Goal: Navigation & Orientation: Find specific page/section

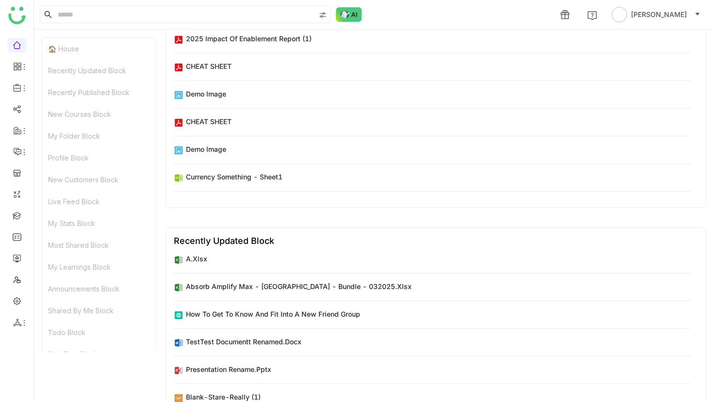
scroll to position [4406, 0]
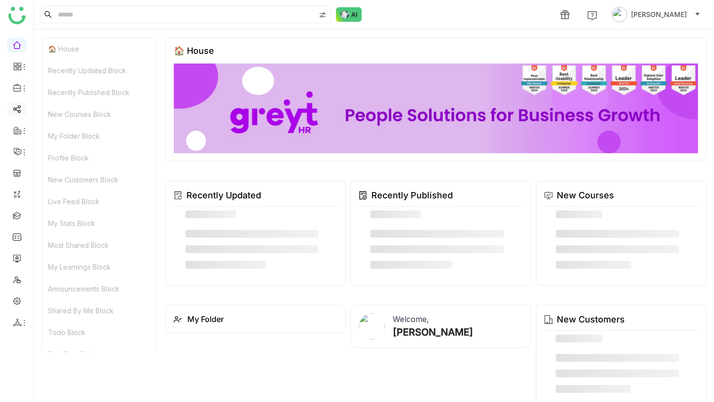
click at [19, 104] on link at bounding box center [17, 108] width 9 height 8
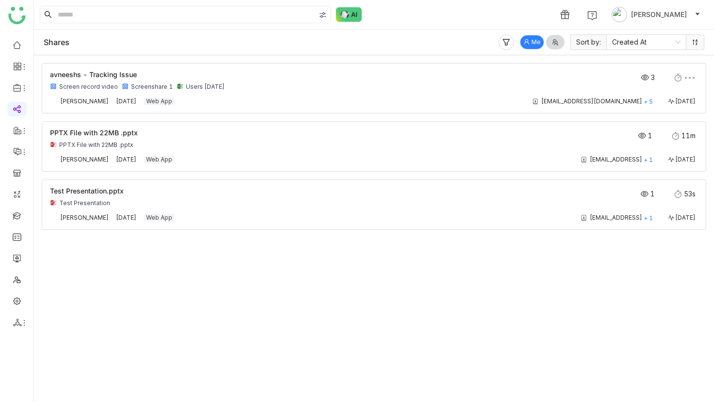
click at [529, 37] on button "Me" at bounding box center [532, 42] width 24 height 15
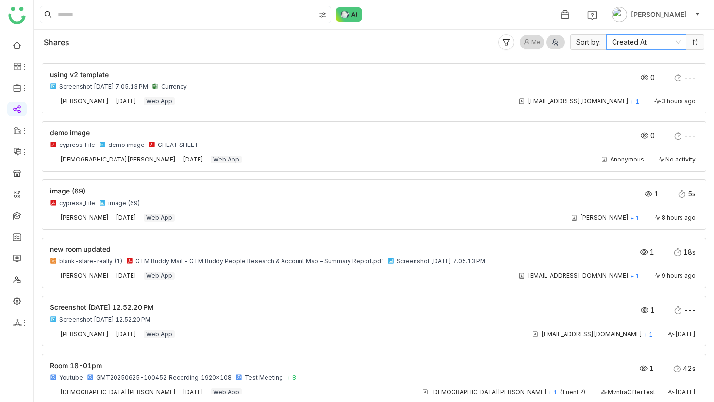
click at [660, 41] on nz-select-item "Created At" at bounding box center [646, 42] width 68 height 15
click at [656, 80] on div "Last Activity Time" at bounding box center [646, 77] width 68 height 11
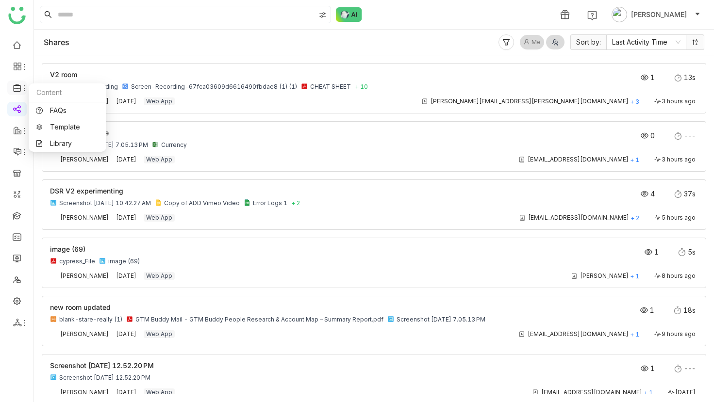
click at [15, 86] on icon at bounding box center [17, 87] width 9 height 9
click at [22, 66] on icon at bounding box center [24, 67] width 8 height 8
click at [48, 93] on link "Dashboard" at bounding box center [67, 89] width 63 height 7
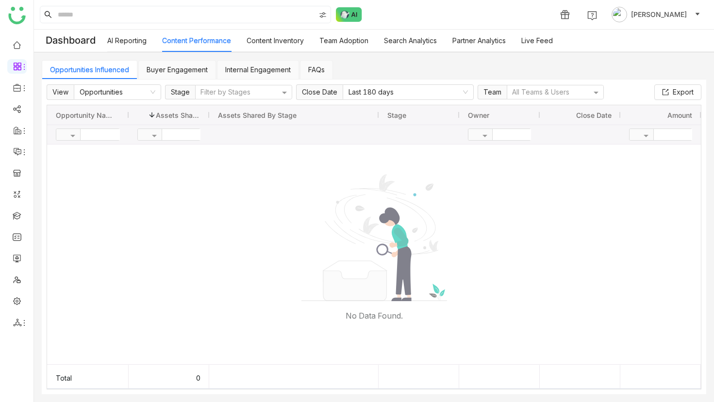
click at [179, 74] on link "Buyer Engagement" at bounding box center [177, 70] width 61 height 8
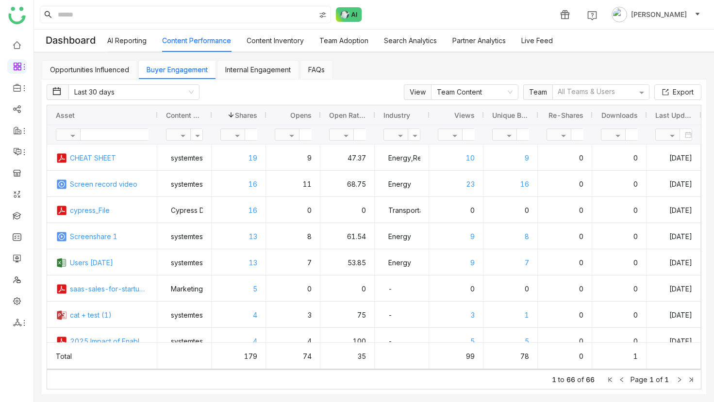
click at [235, 113] on span "Shares" at bounding box center [246, 115] width 22 height 8
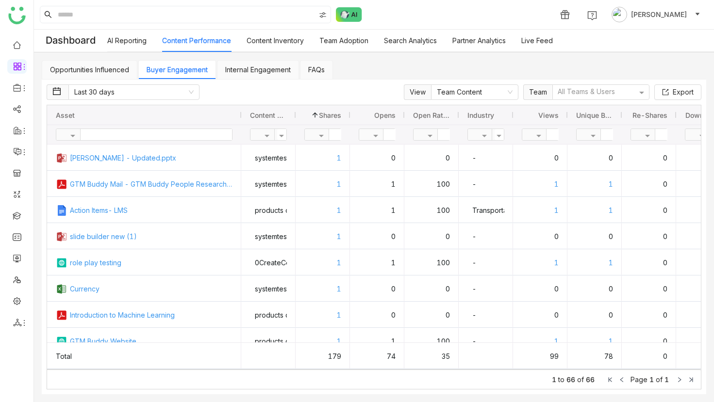
click at [317, 115] on span at bounding box center [315, 115] width 8 height 8
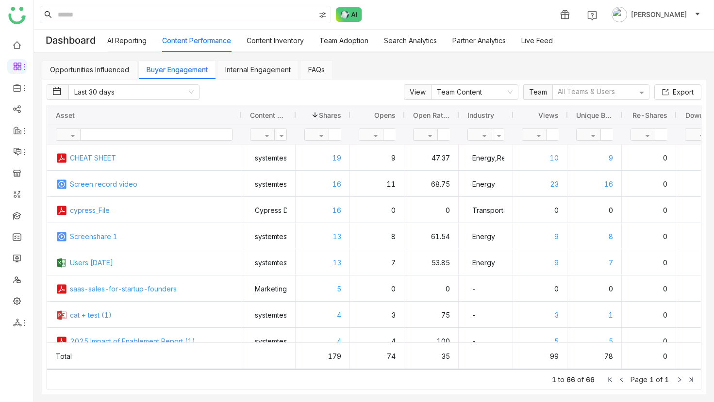
click at [256, 87] on div "Last 30 days View Team Content Team All Teams & Users Export" at bounding box center [374, 92] width 655 height 16
click at [256, 73] on link "Internal Engagement" at bounding box center [258, 70] width 66 height 8
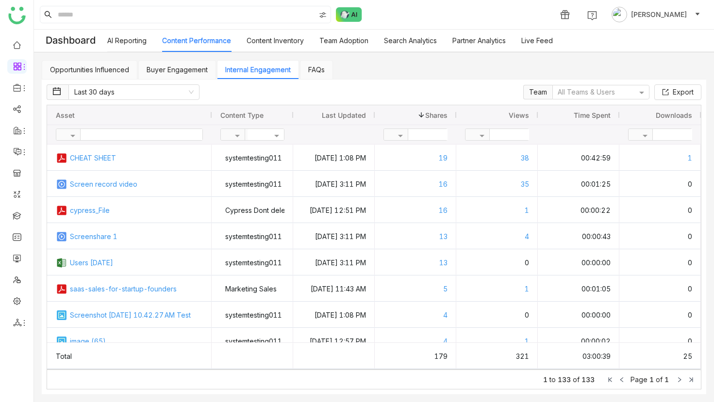
click at [419, 115] on span at bounding box center [421, 115] width 8 height 8
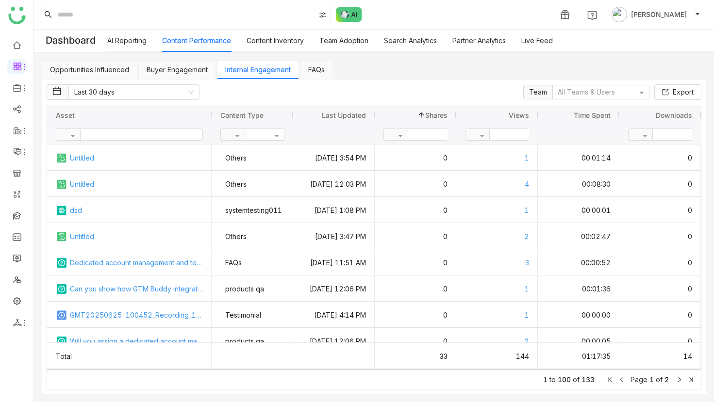
click at [419, 115] on span at bounding box center [421, 115] width 8 height 8
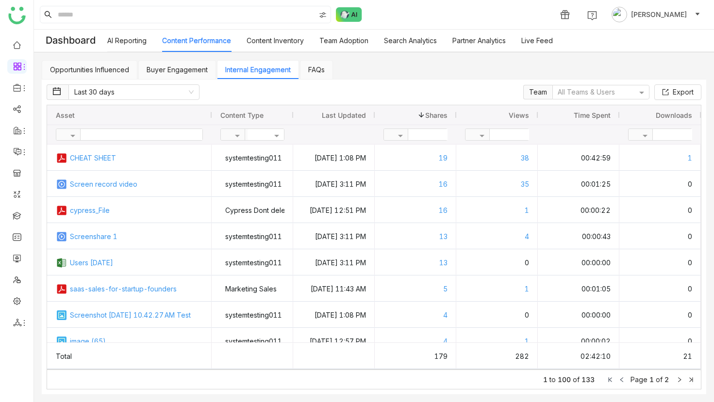
click at [199, 66] on link "Buyer Engagement" at bounding box center [177, 70] width 61 height 8
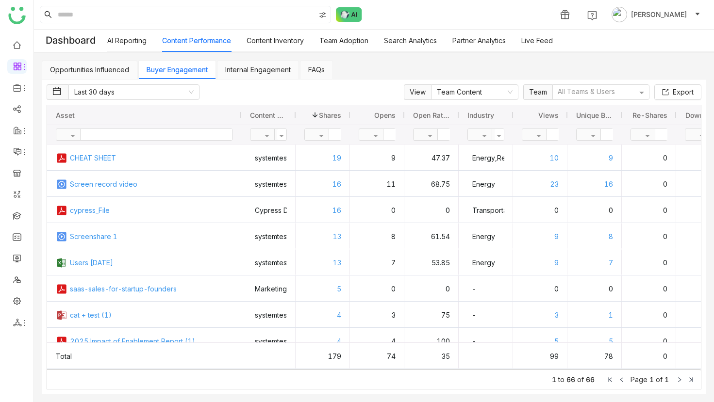
click at [252, 68] on link "Internal Engagement" at bounding box center [258, 70] width 66 height 8
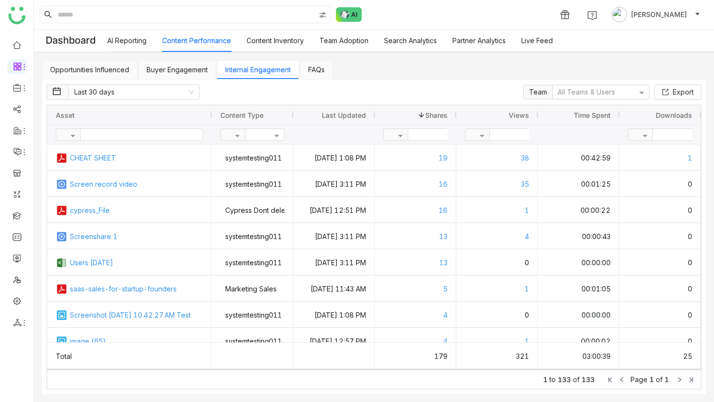
click at [186, 66] on link "Buyer Engagement" at bounding box center [177, 70] width 61 height 8
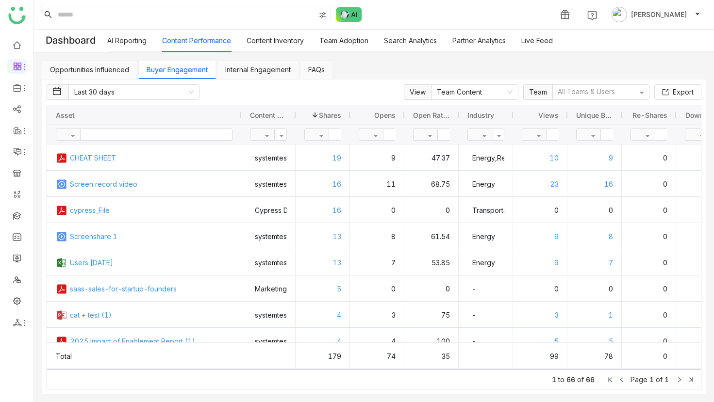
click at [248, 74] on link "Internal Engagement" at bounding box center [258, 70] width 66 height 8
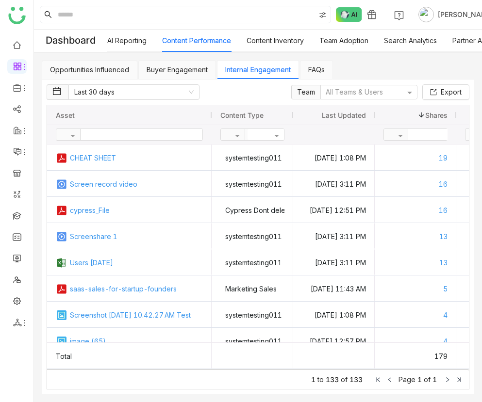
click at [175, 66] on link "Buyer Engagement" at bounding box center [177, 70] width 61 height 8
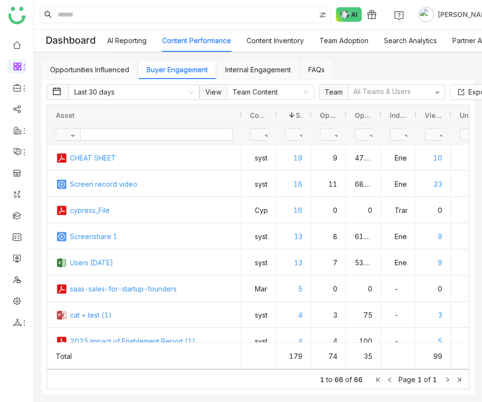
click at [271, 74] on link "Internal Engagement" at bounding box center [258, 70] width 66 height 8
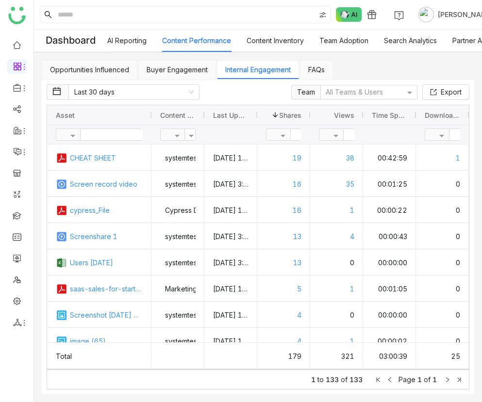
click at [197, 66] on link "Buyer Engagement" at bounding box center [177, 70] width 61 height 8
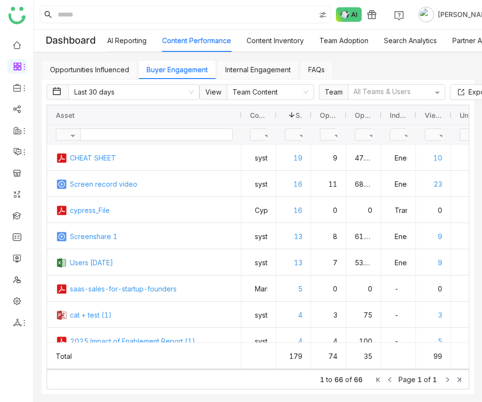
click at [253, 74] on link "Internal Engagement" at bounding box center [258, 70] width 66 height 8
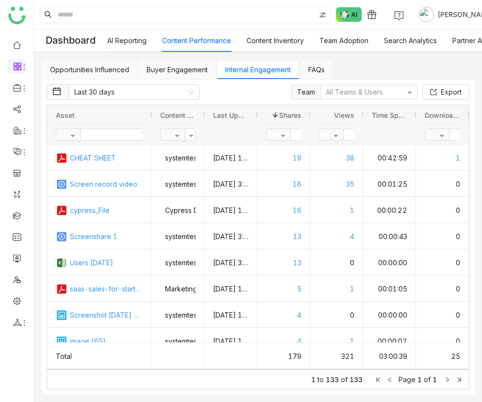
click at [317, 71] on link "FAQs" at bounding box center [316, 70] width 16 height 8
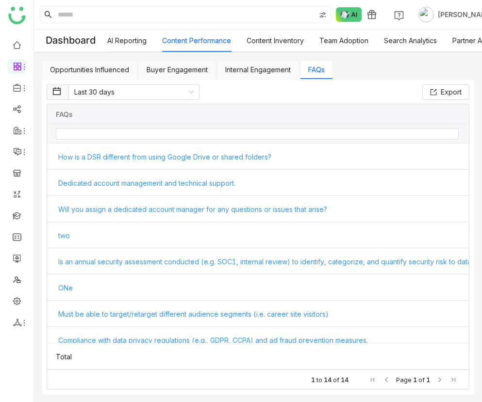
click at [255, 43] on link "Content Inventory" at bounding box center [275, 40] width 57 height 8
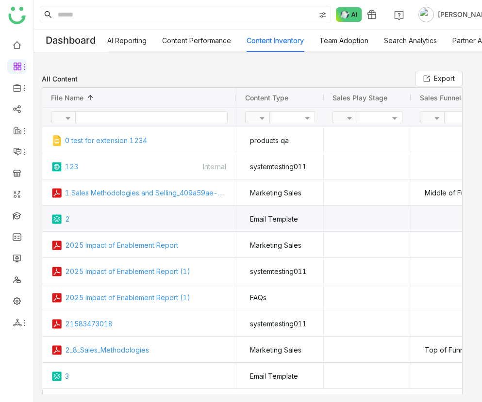
scroll to position [399, 0]
